Goal: Information Seeking & Learning: Learn about a topic

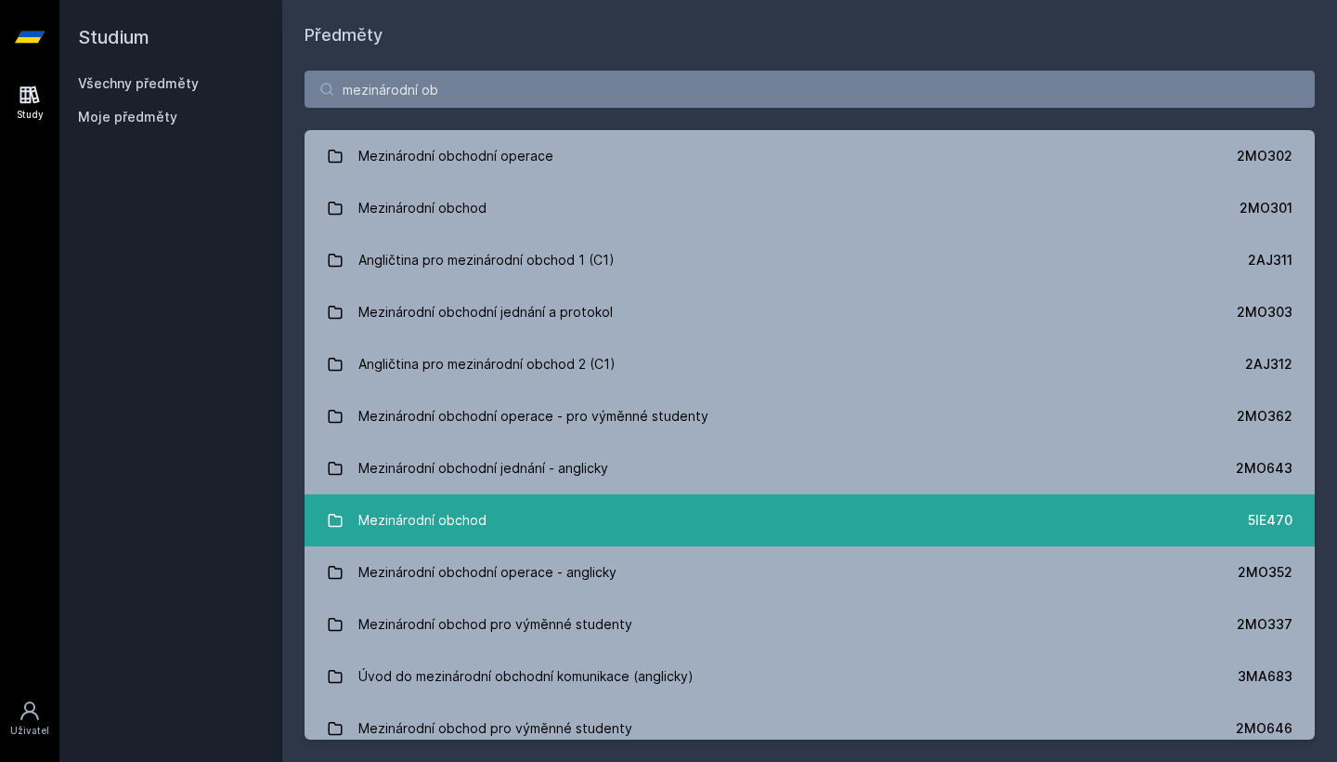
type input "mezinárodní ob"
click at [861, 525] on link "Mezinárodní obchod 5IE470" at bounding box center [810, 520] width 1010 height 52
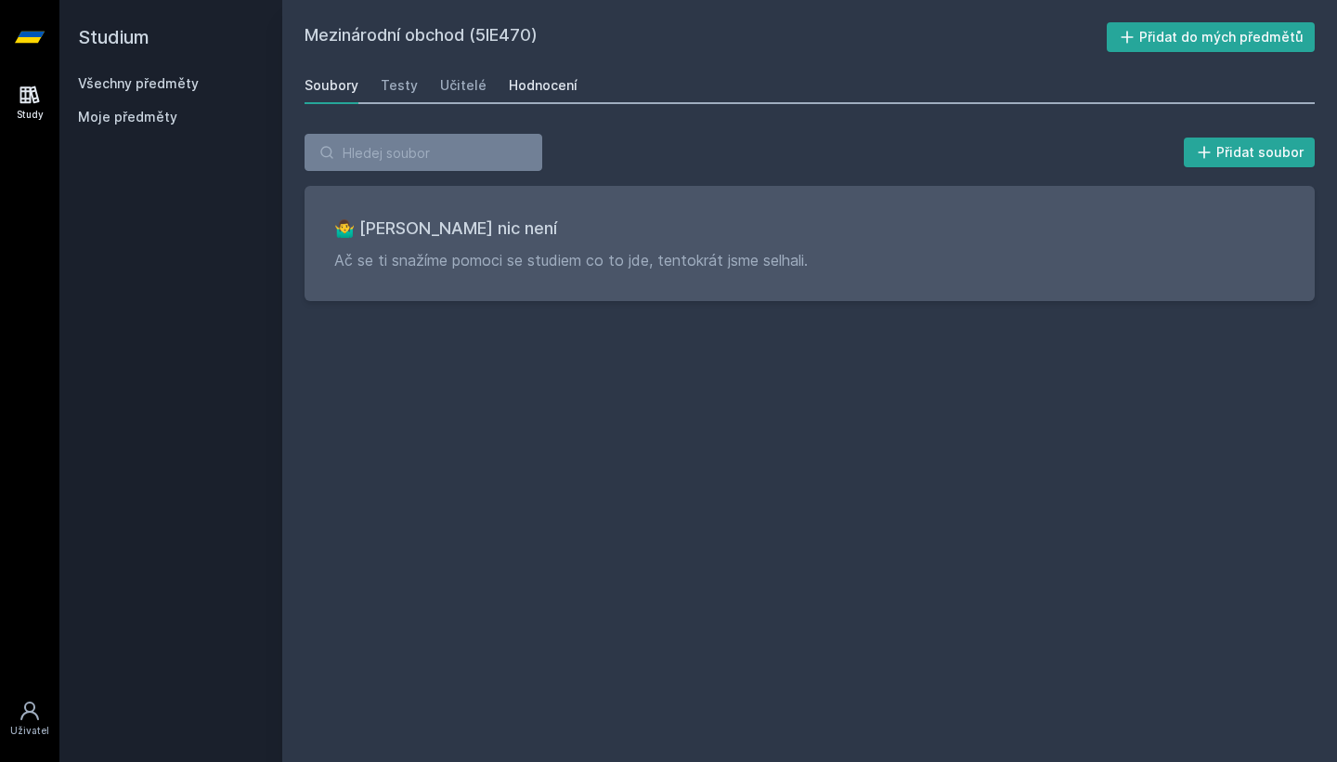
click at [520, 82] on div "Hodnocení" at bounding box center [543, 85] width 69 height 19
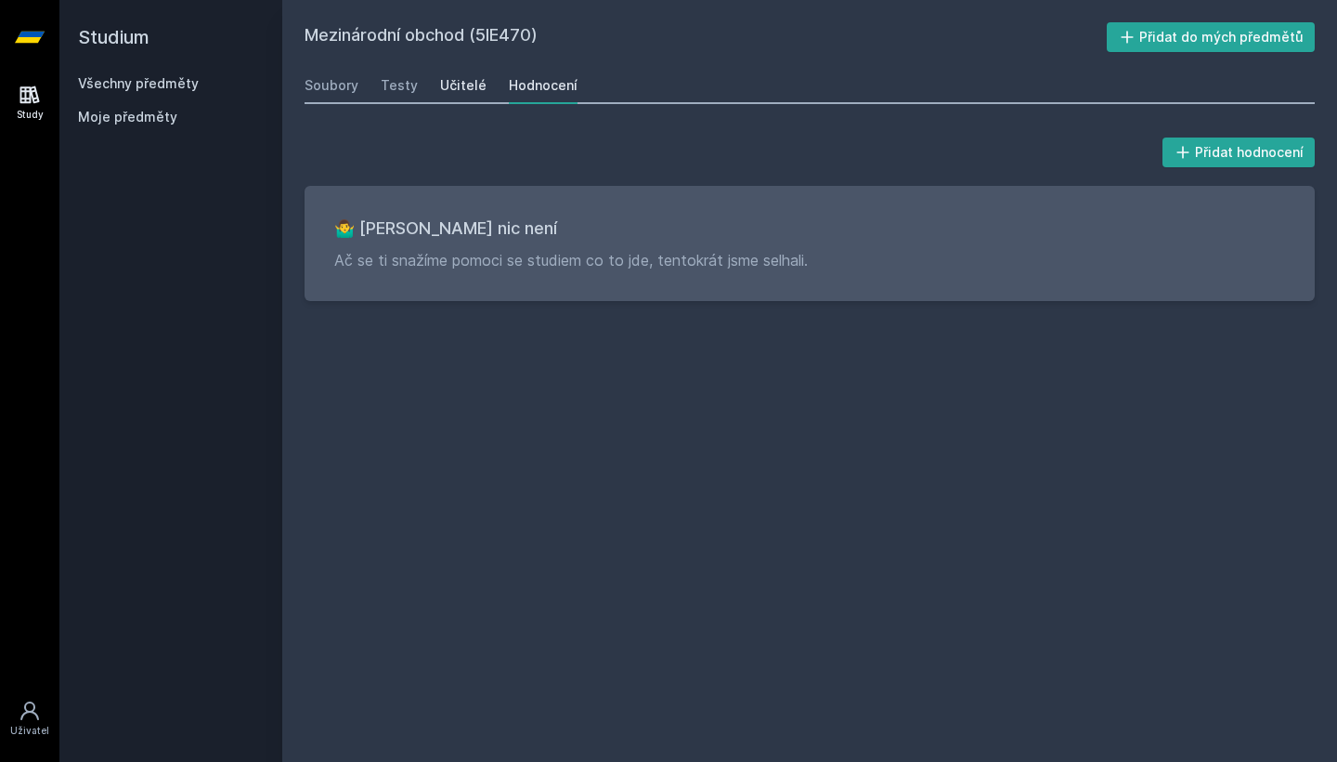
click at [458, 78] on div "Učitelé" at bounding box center [463, 85] width 46 height 19
click at [397, 83] on div "Testy" at bounding box center [399, 85] width 37 height 19
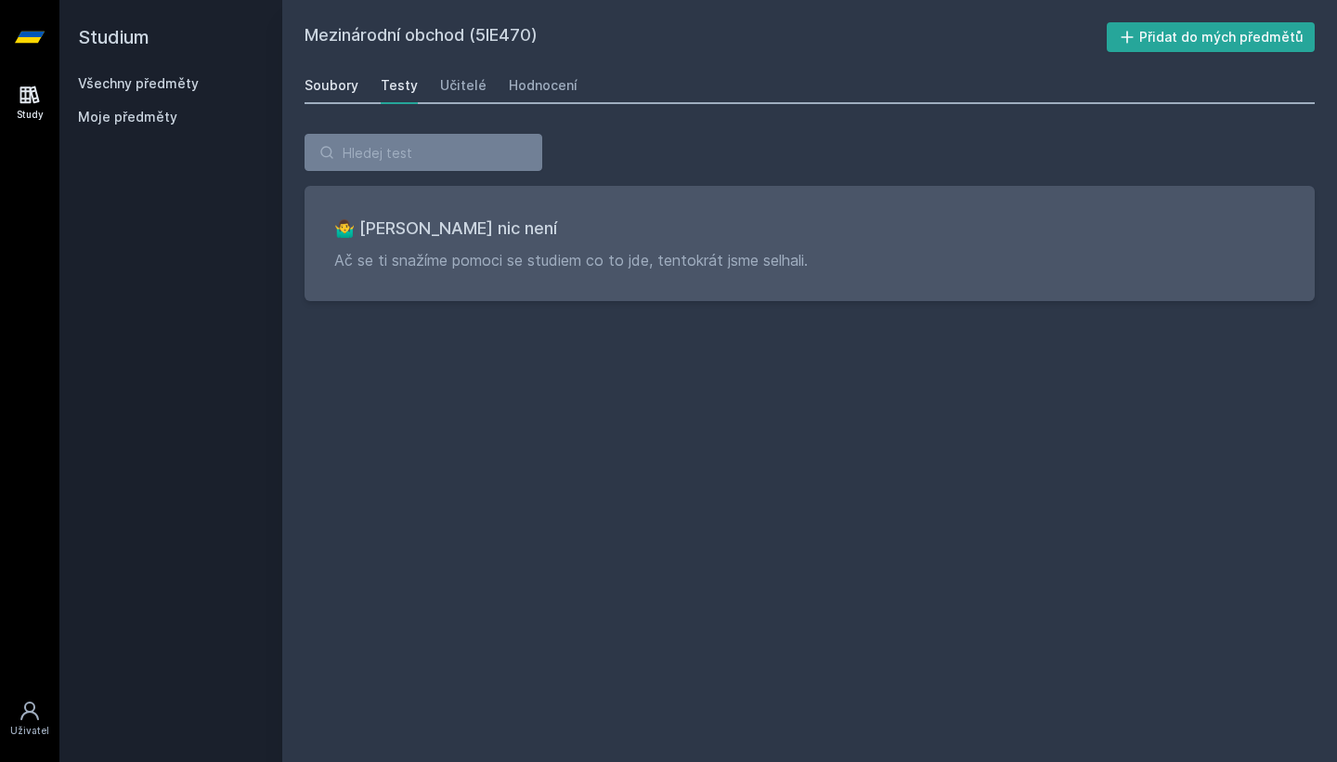
click at [338, 83] on div "Soubory" at bounding box center [332, 85] width 54 height 19
click at [177, 78] on link "Všechny předměty" at bounding box center [138, 83] width 121 height 16
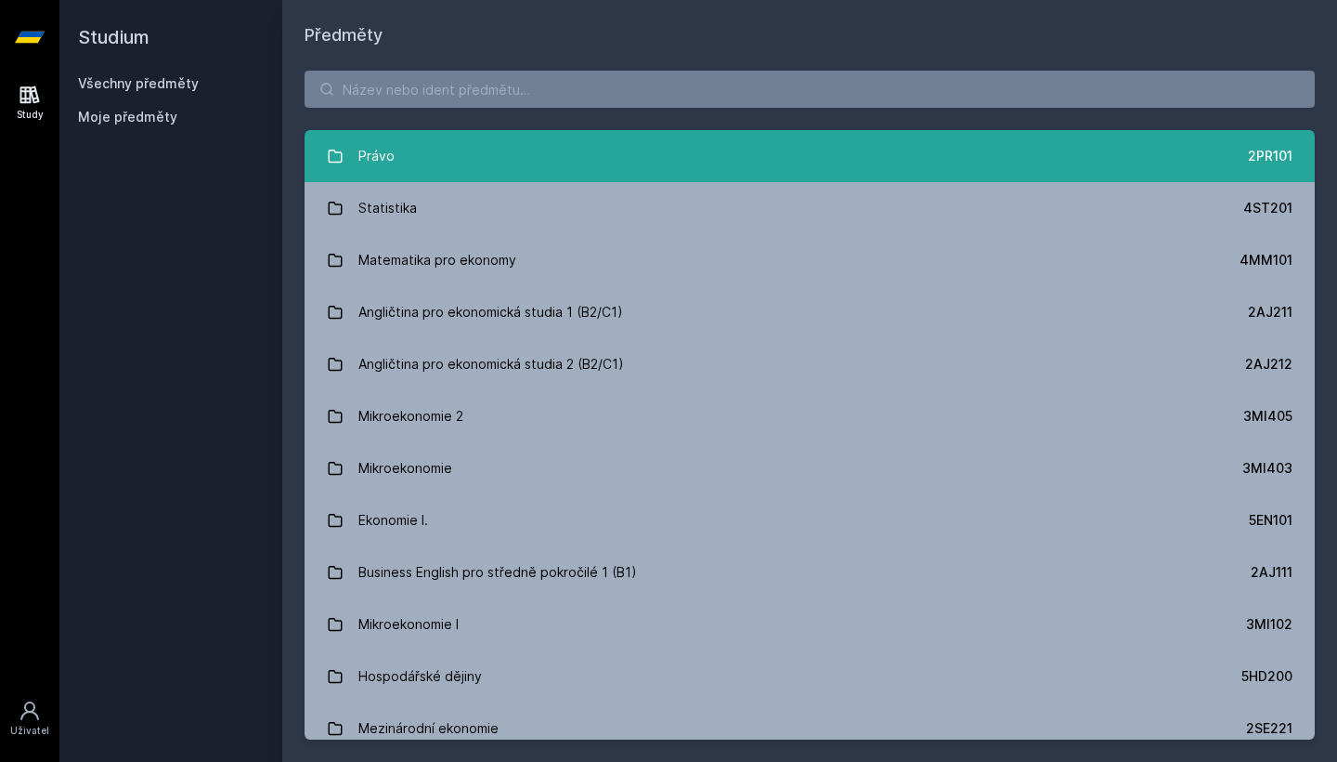
click at [427, 138] on link "Právo 2PR101" at bounding box center [810, 156] width 1010 height 52
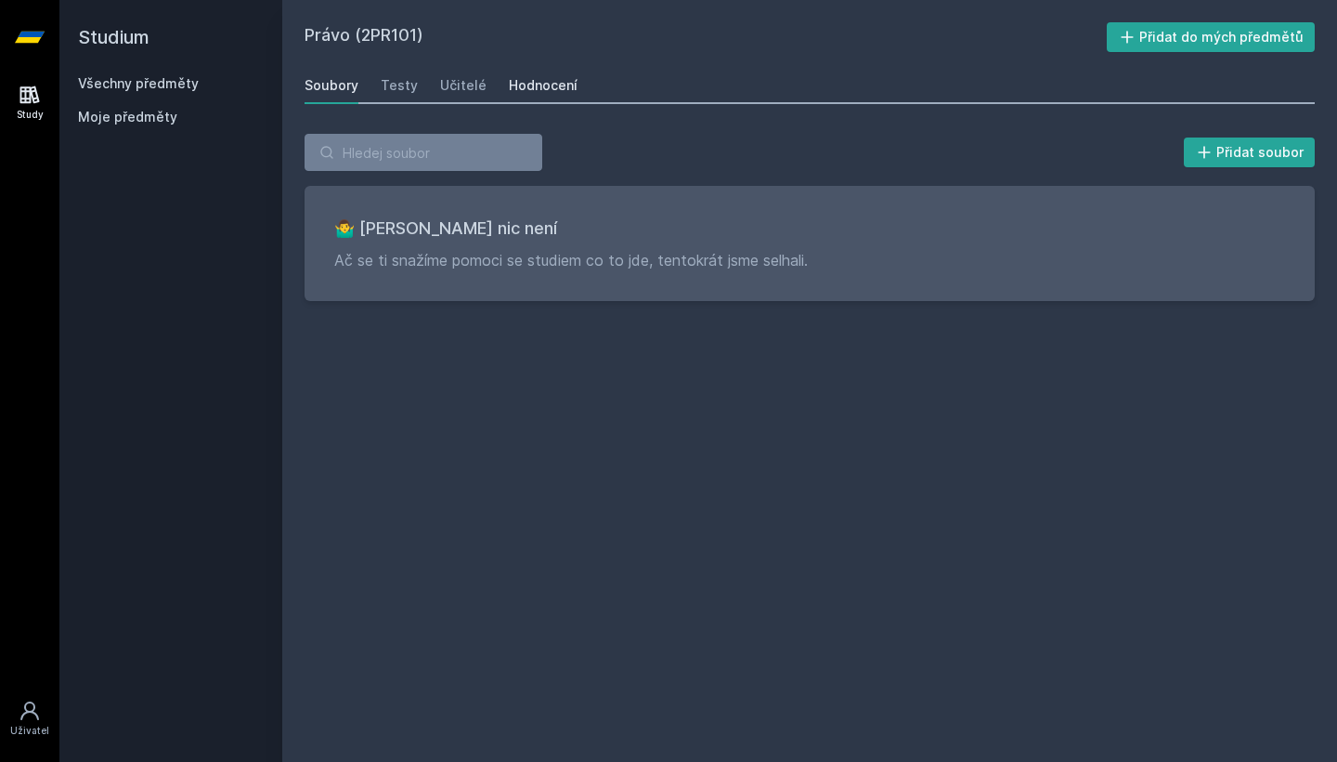
click at [542, 85] on div "Hodnocení" at bounding box center [543, 85] width 69 height 19
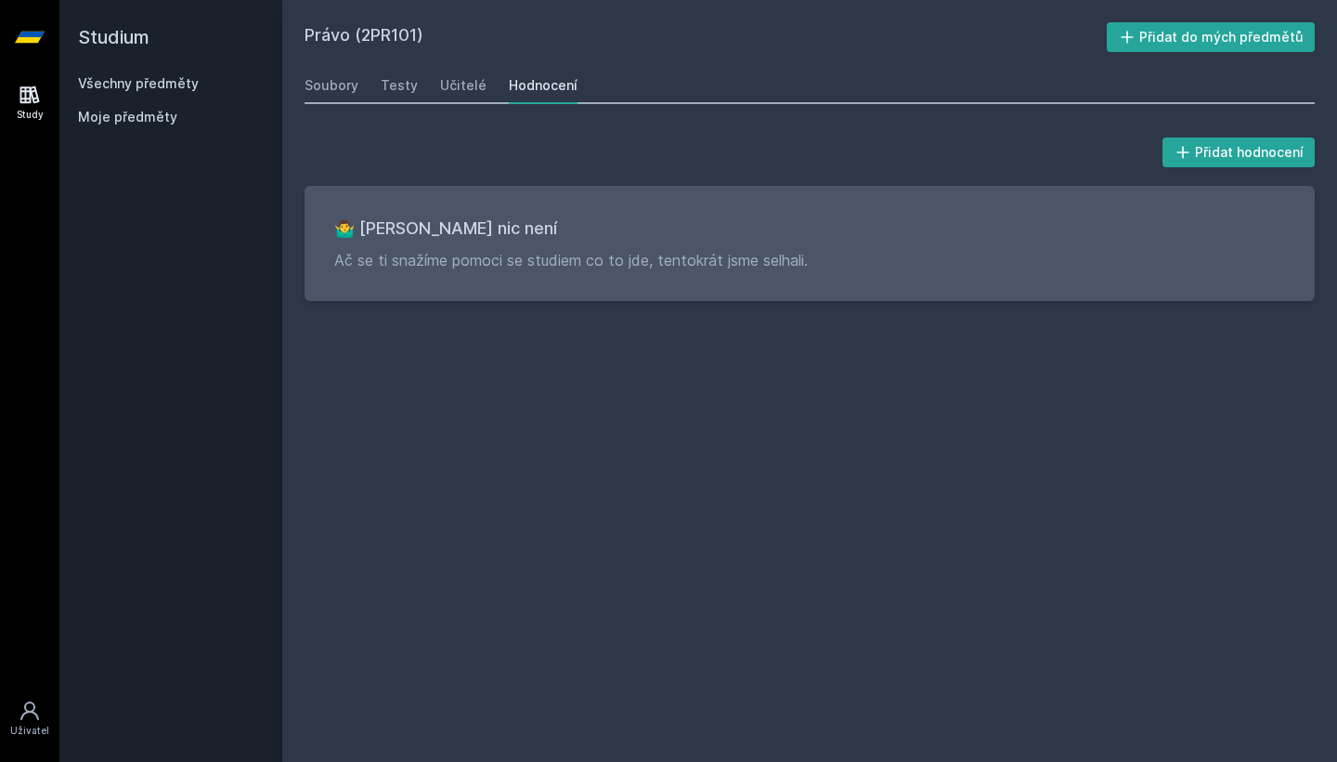
click at [153, 83] on link "Všechny předměty" at bounding box center [138, 83] width 121 height 16
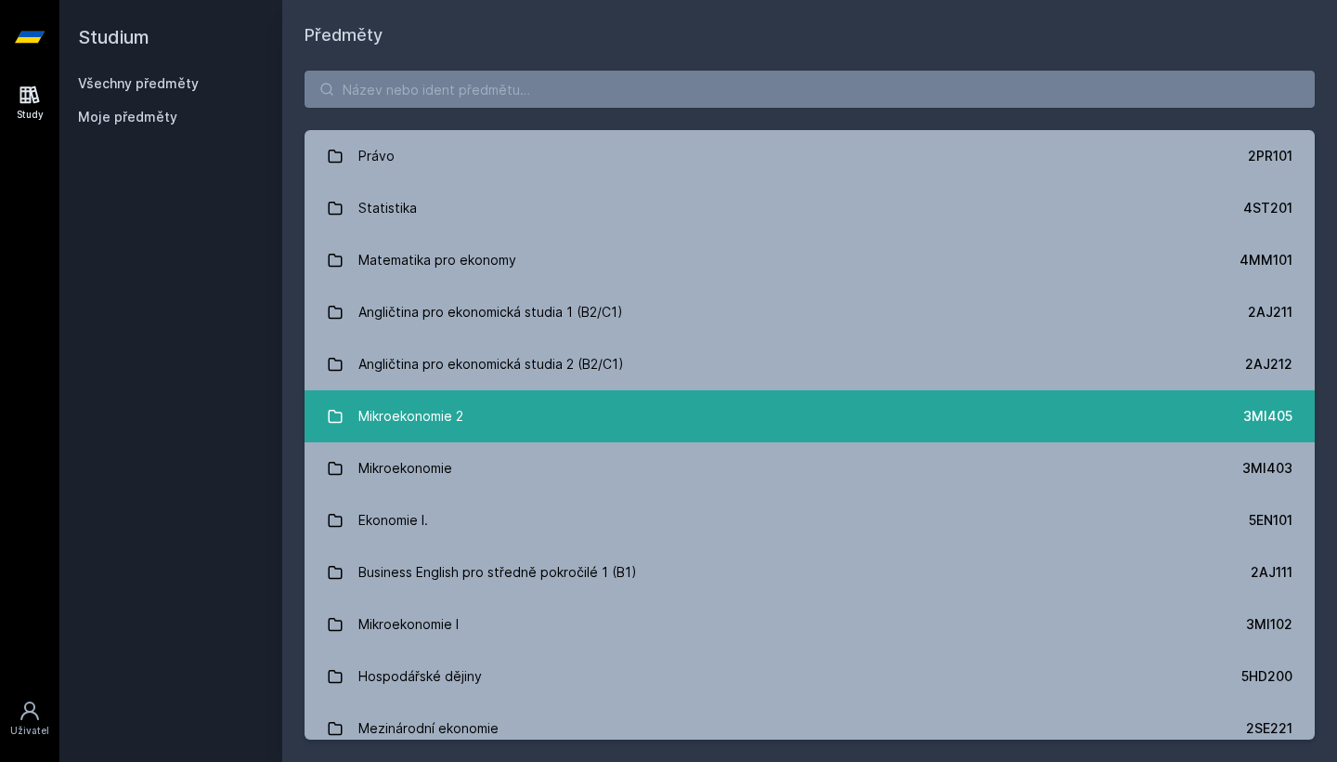
click at [488, 391] on link "Mikroekonomie 2 3MI405" at bounding box center [810, 416] width 1010 height 52
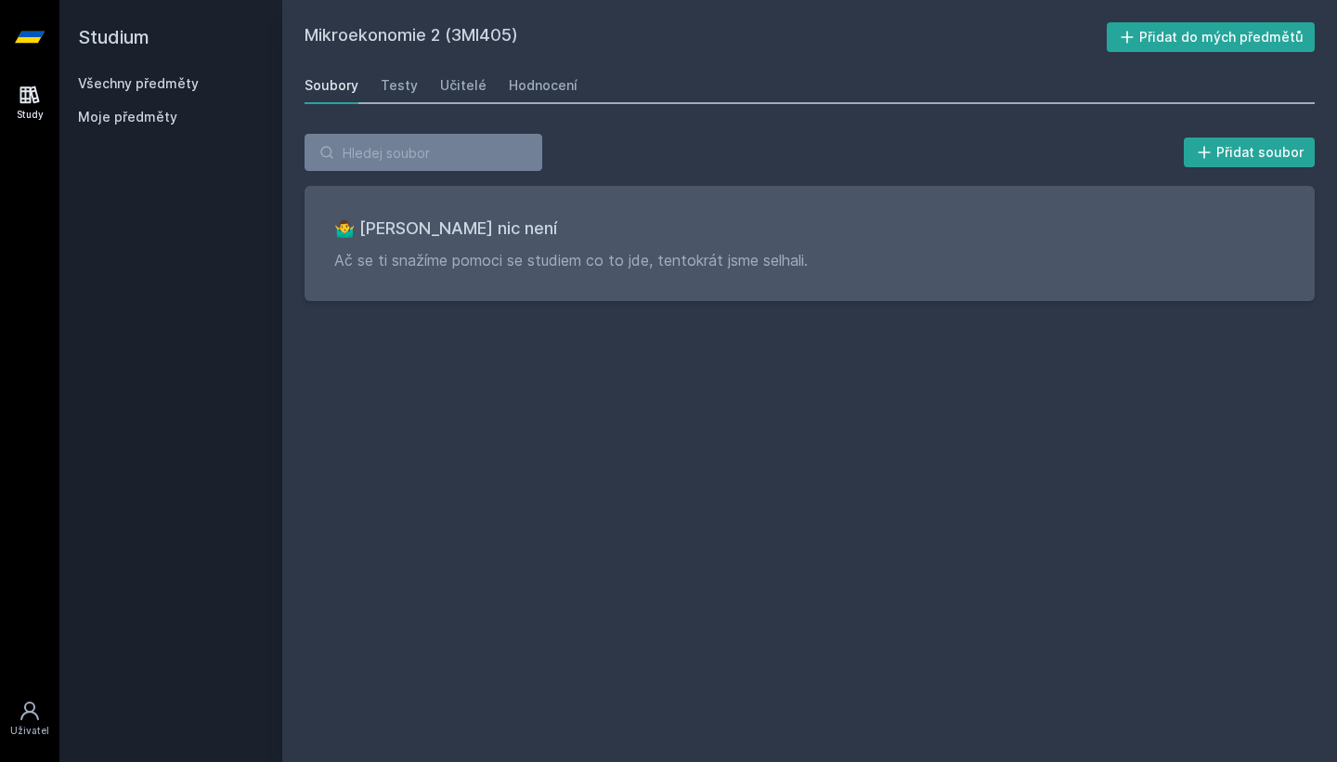
click at [535, 107] on div "Mikroekonomie 2 (3MI405) Přidat do mých předmětů [GEOGRAPHIC_DATA] Testy Učitel…" at bounding box center [810, 380] width 1010 height 717
click at [541, 86] on div "Hodnocení" at bounding box center [543, 85] width 69 height 19
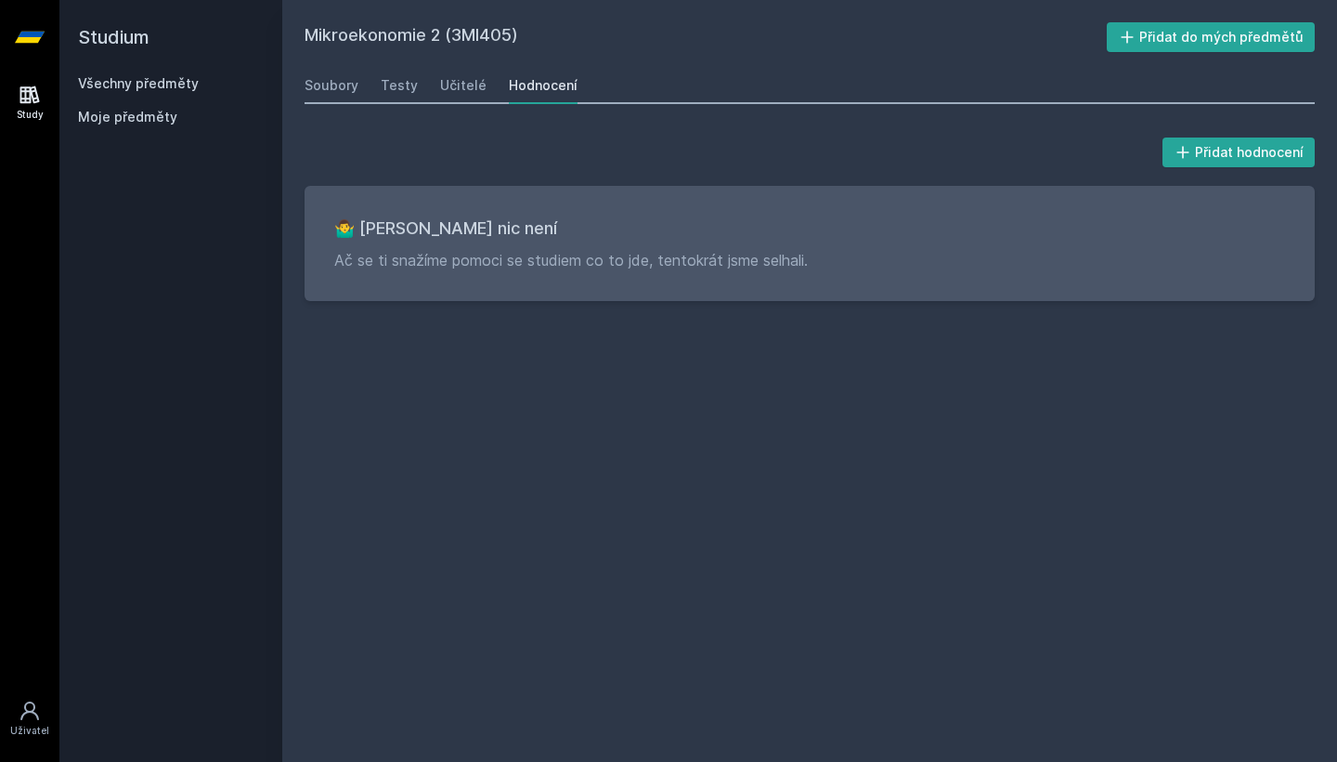
click at [119, 82] on link "Všechny předměty" at bounding box center [138, 83] width 121 height 16
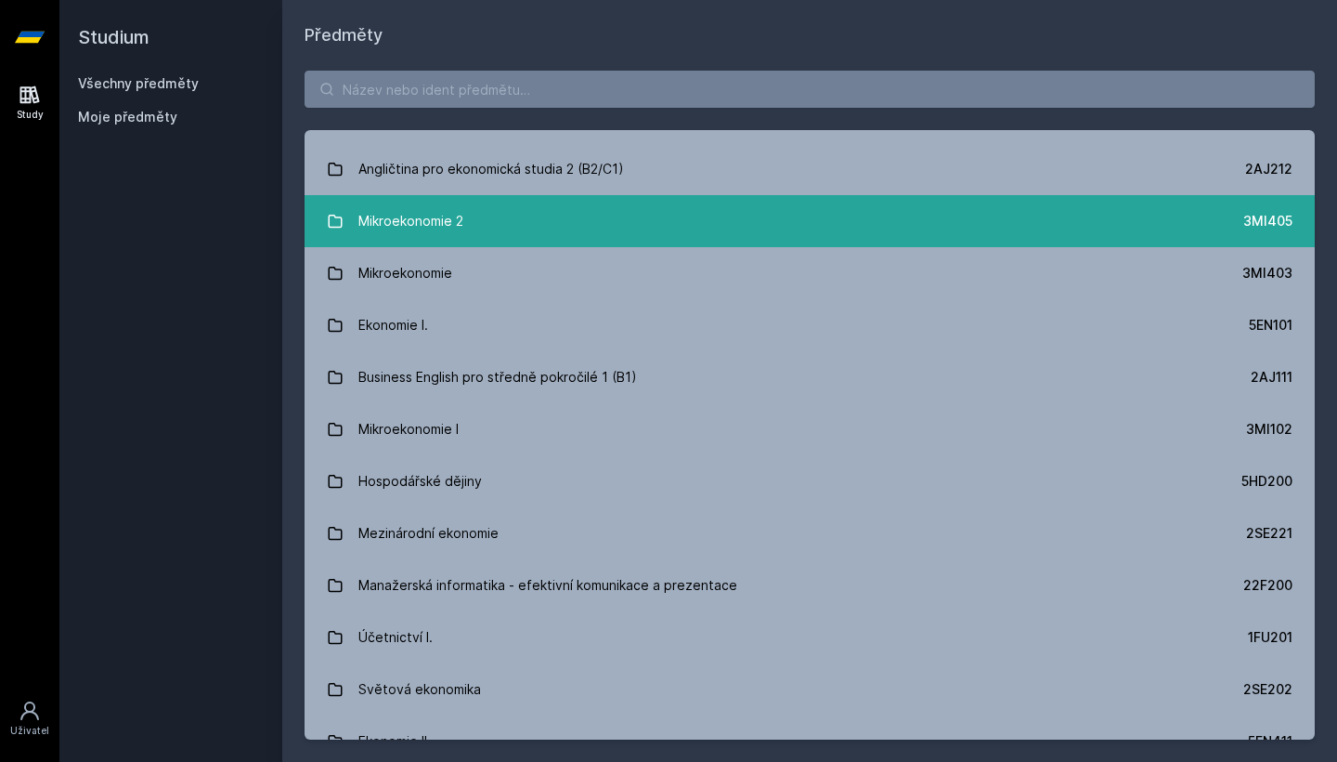
scroll to position [196, 0]
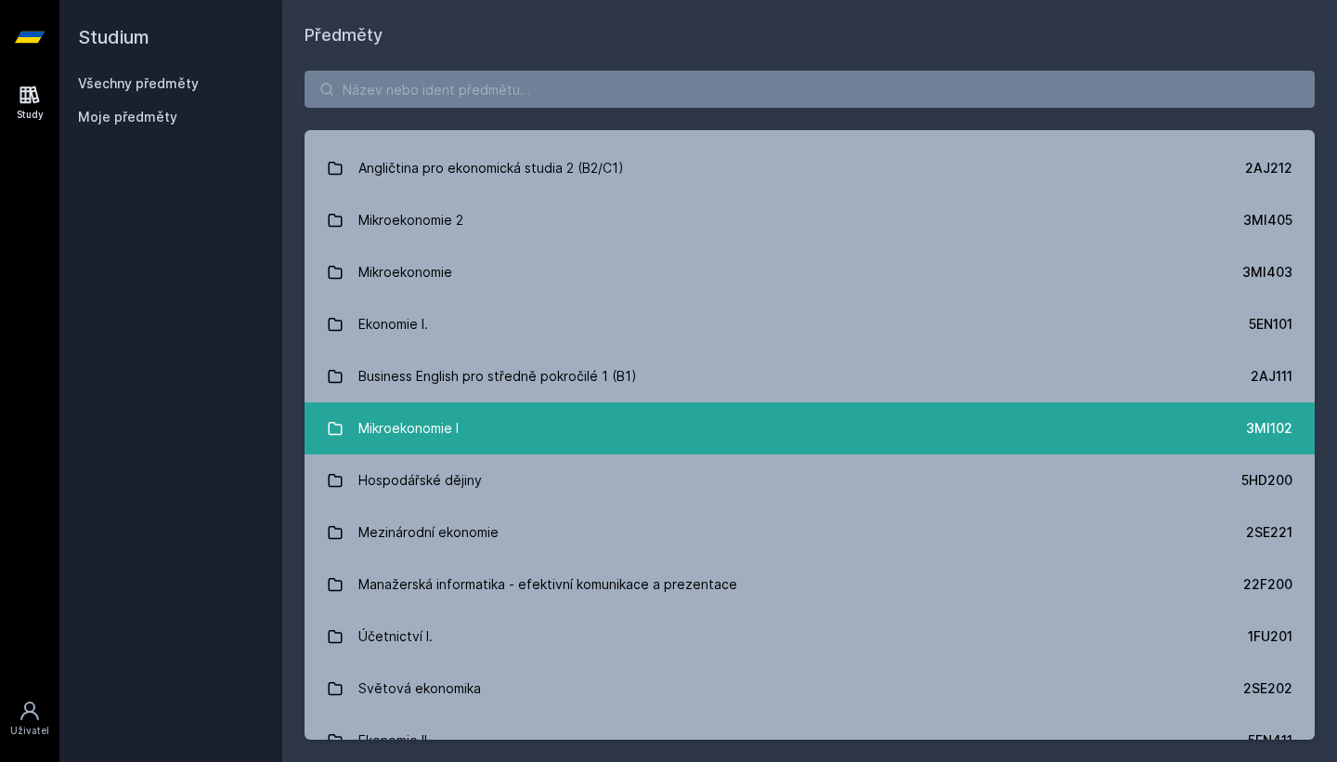
click at [514, 439] on link "Mikroekonomie I 3MI102" at bounding box center [810, 428] width 1010 height 52
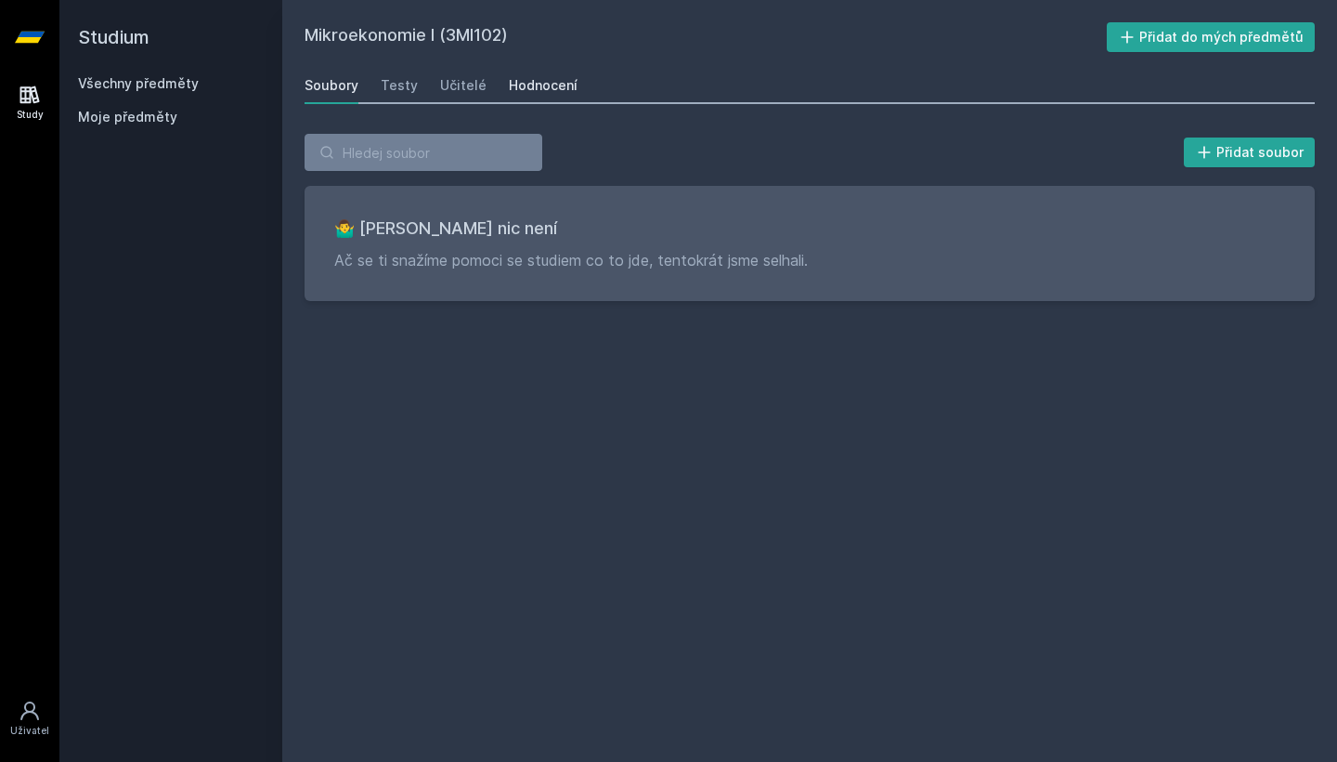
click at [557, 83] on div "Hodnocení" at bounding box center [543, 85] width 69 height 19
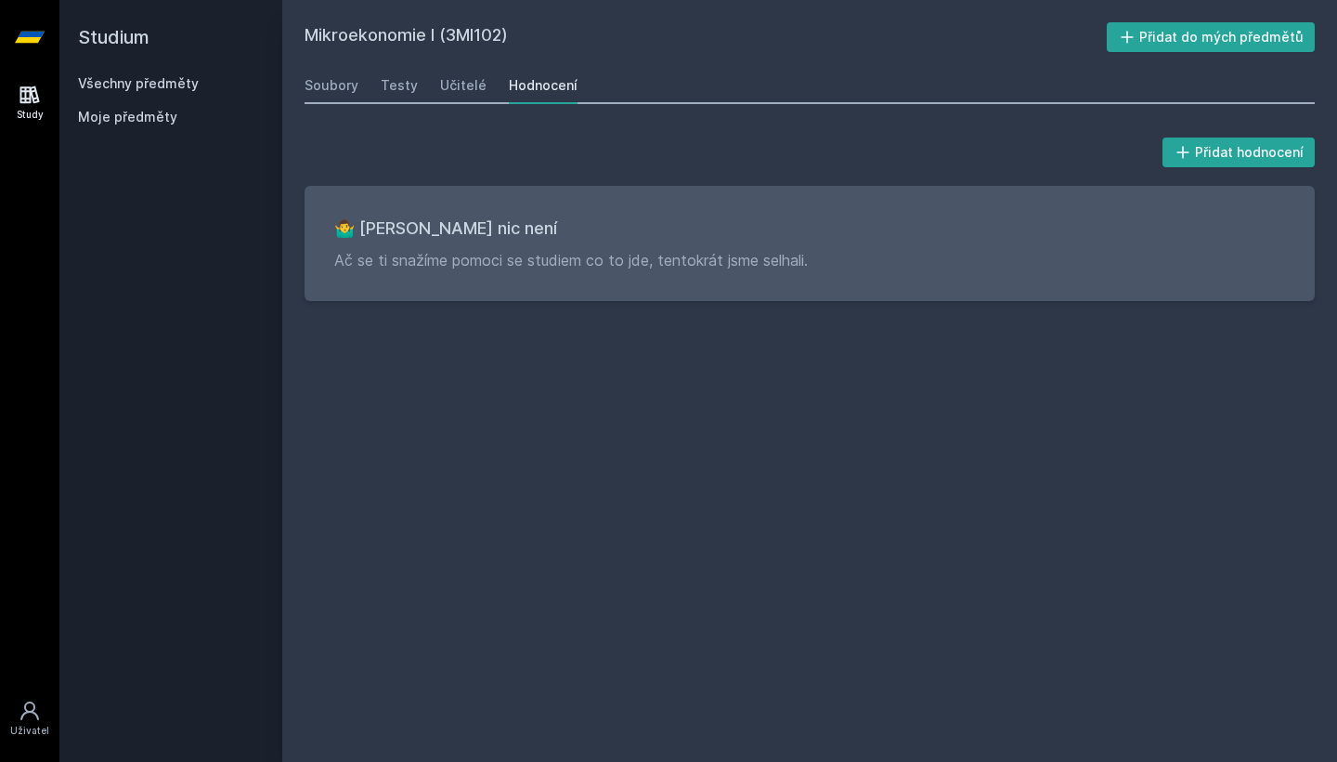
click at [158, 92] on div "Všechny předměty" at bounding box center [171, 83] width 186 height 19
click at [166, 82] on link "Všechny předměty" at bounding box center [138, 83] width 121 height 16
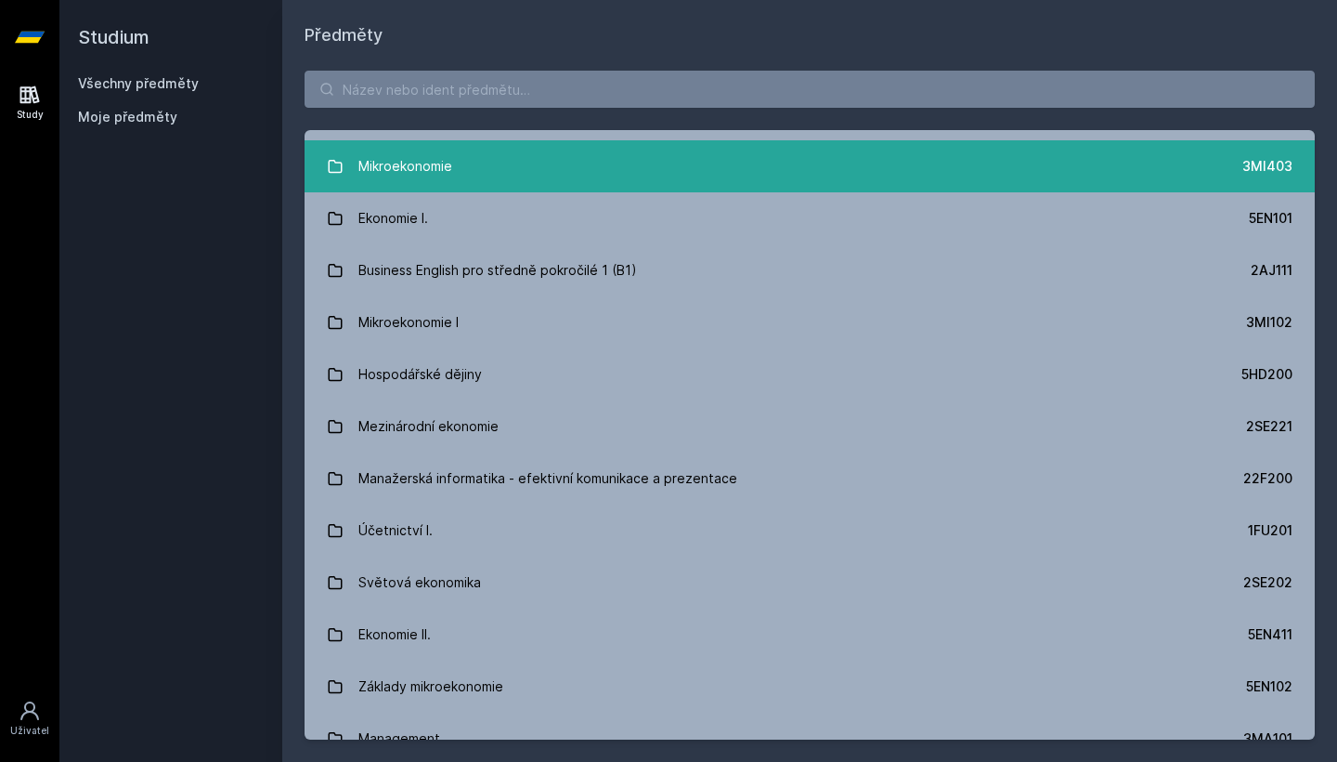
scroll to position [300, 0]
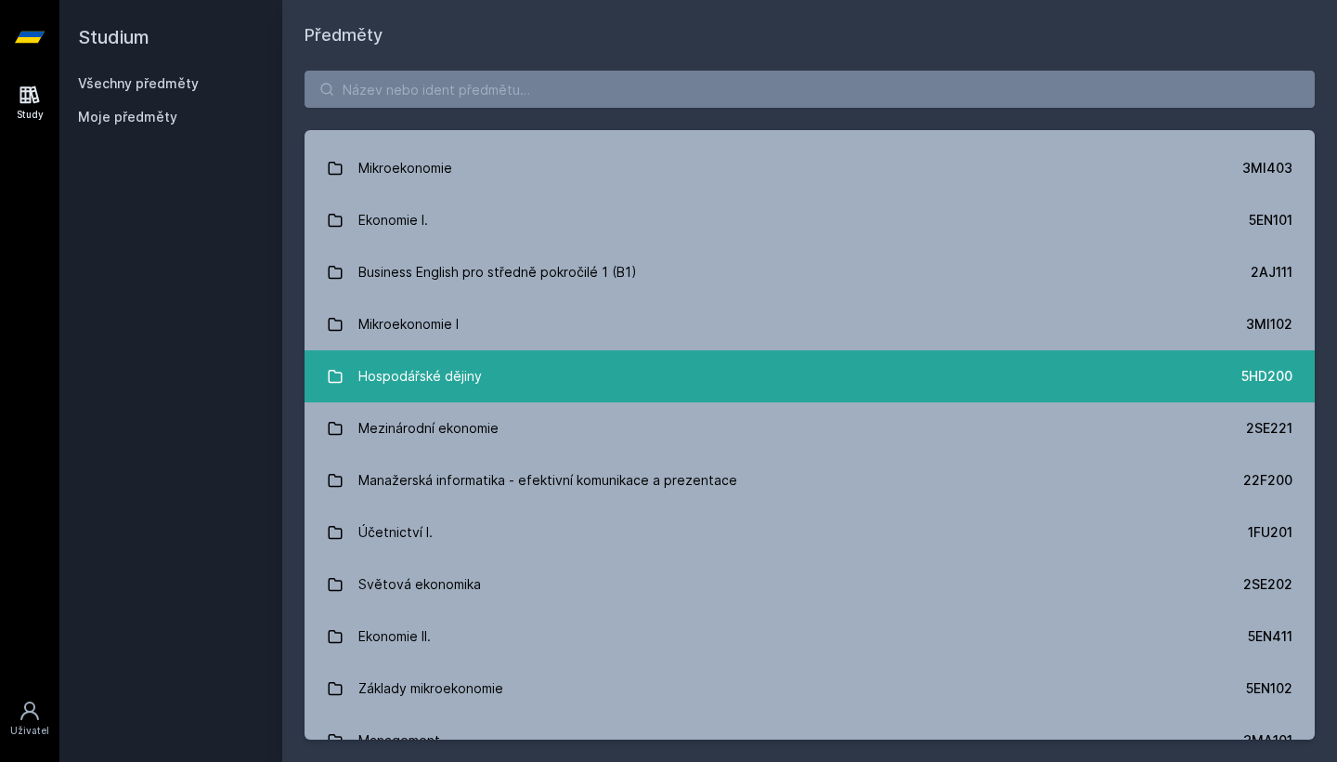
click at [524, 373] on link "Hospodářské dějiny 5HD200" at bounding box center [810, 376] width 1010 height 52
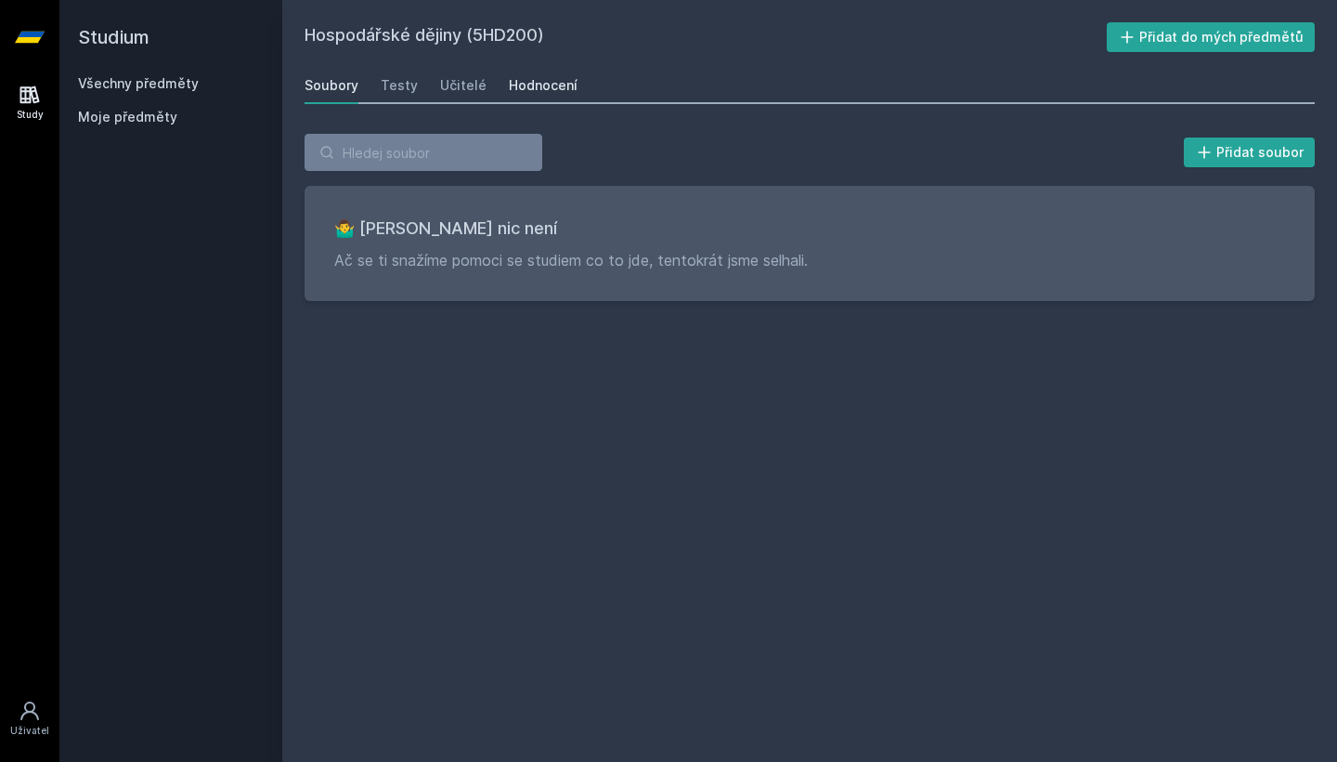
click at [554, 80] on div "Hodnocení" at bounding box center [543, 85] width 69 height 19
